Goal: Task Accomplishment & Management: Use online tool/utility

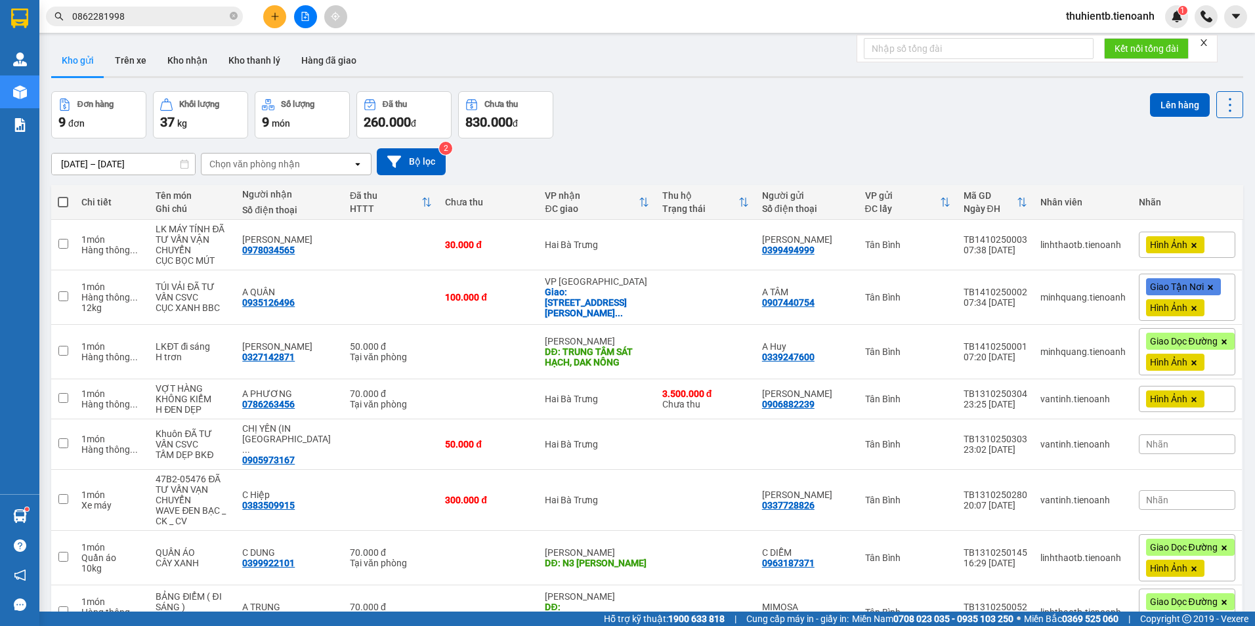
click at [164, 18] on input "0862281998" at bounding box center [149, 16] width 155 height 14
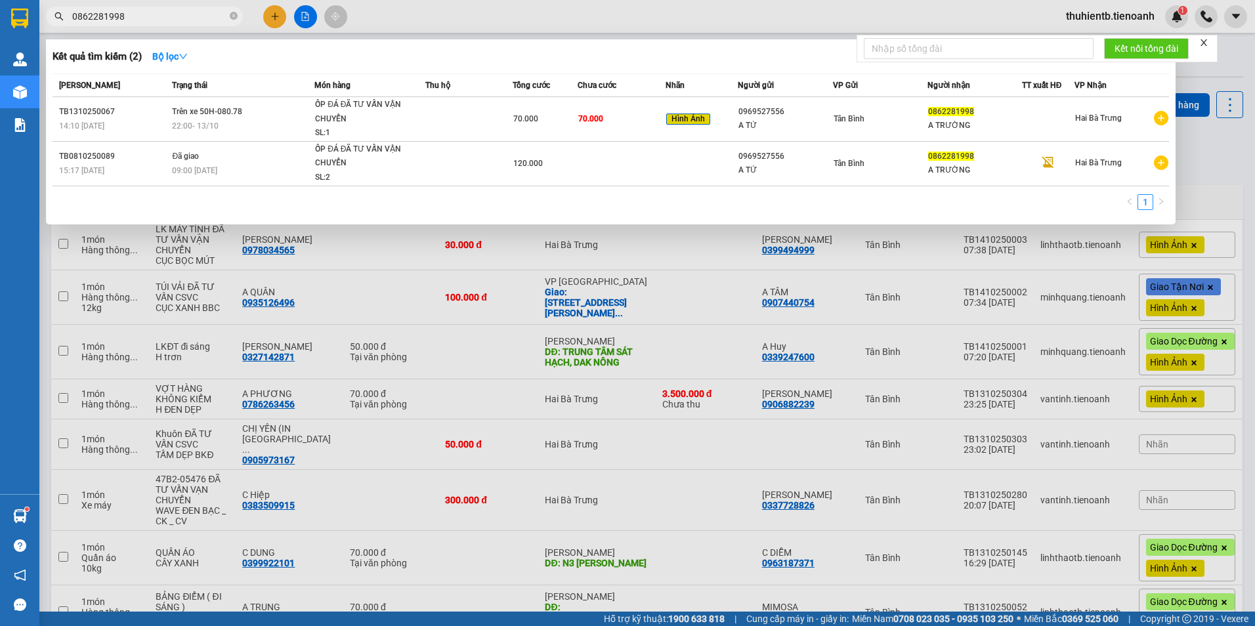
click at [164, 18] on input "0862281998" at bounding box center [149, 16] width 155 height 14
drag, startPoint x: 164, startPoint y: 18, endPoint x: 162, endPoint y: 26, distance: 8.1
drag, startPoint x: 162, startPoint y: 26, endPoint x: 127, endPoint y: 12, distance: 37.4
click at [127, 12] on input "0862281998" at bounding box center [149, 16] width 155 height 14
click at [127, 15] on input "0862281998" at bounding box center [149, 16] width 155 height 14
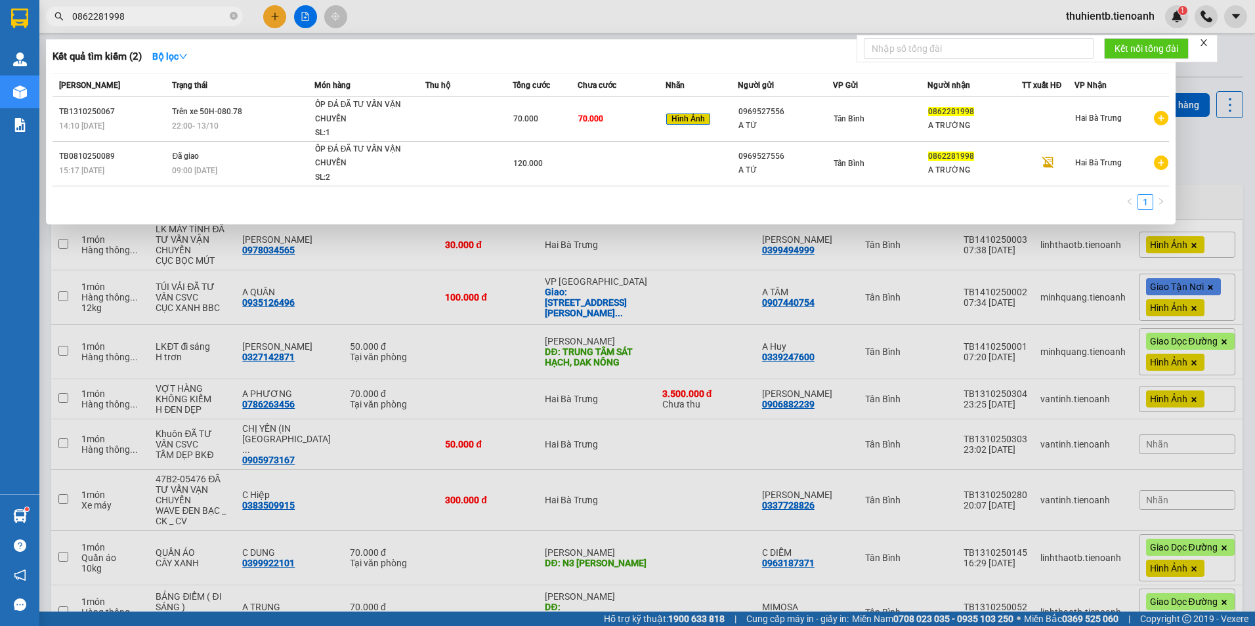
click at [127, 15] on input "0862281998" at bounding box center [149, 16] width 155 height 14
paste input "94117508"
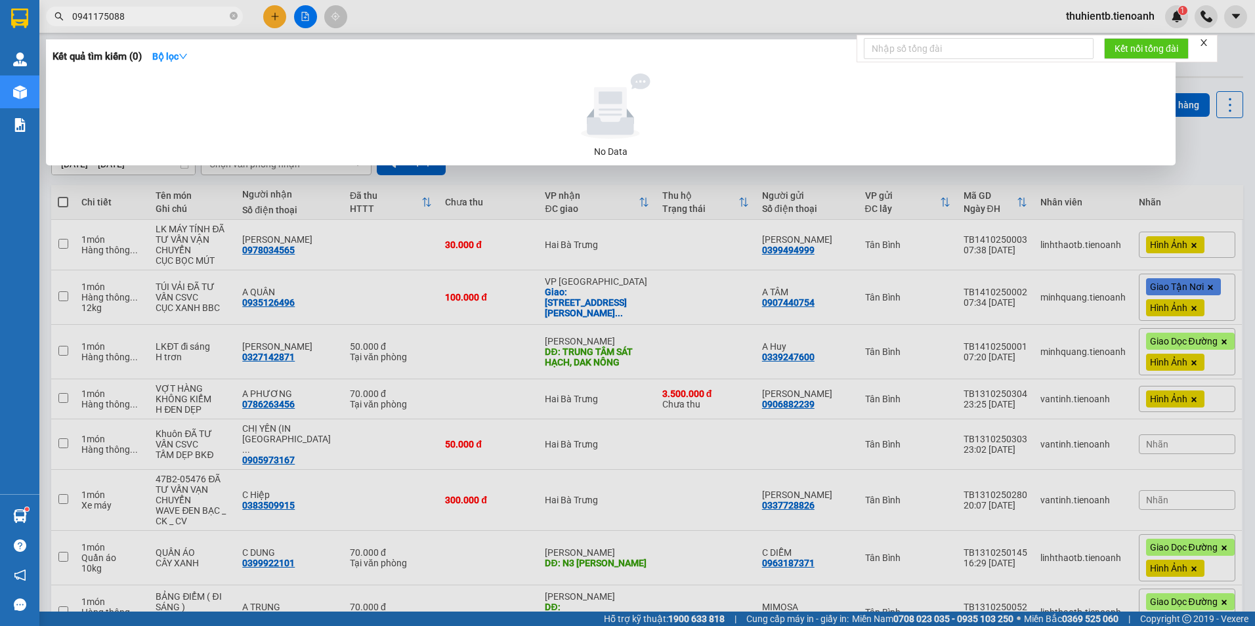
type input "0941175088"
click at [164, 19] on input "0941175088" at bounding box center [149, 16] width 155 height 14
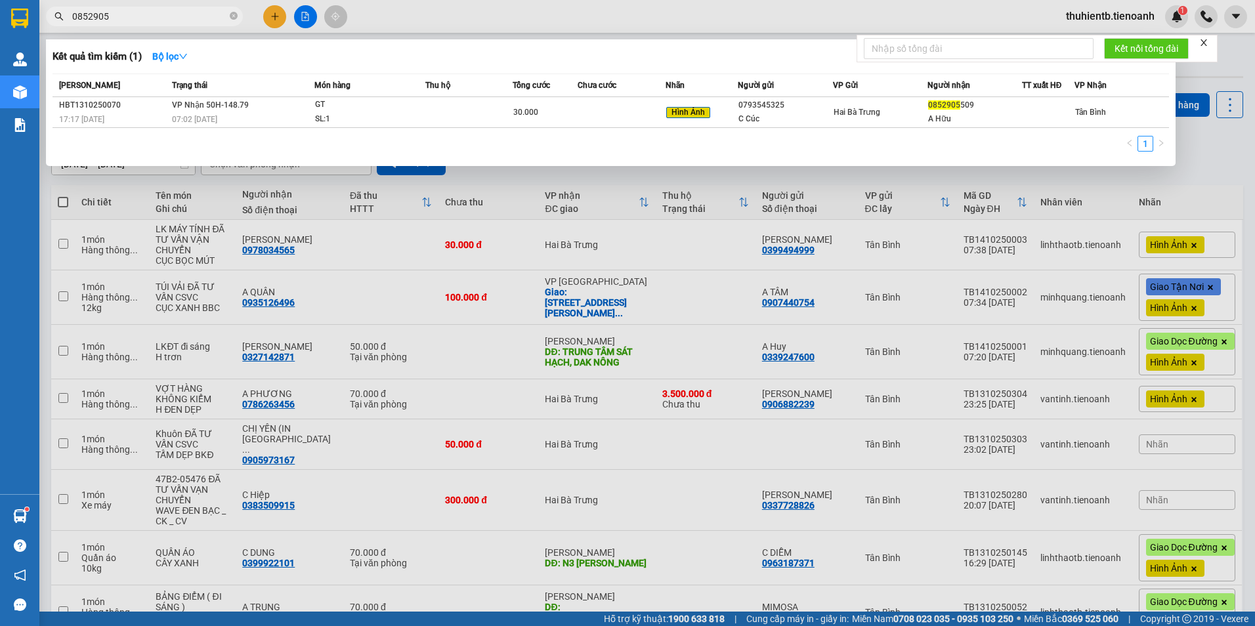
type input "0852905"
